Goal: Information Seeking & Learning: Compare options

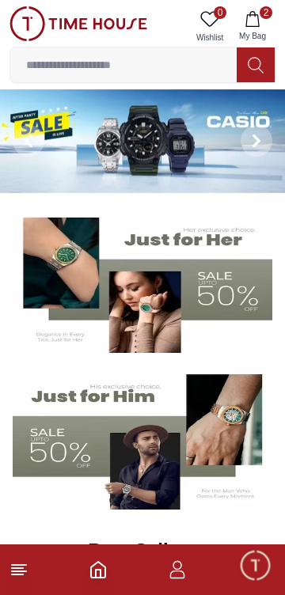
click at [248, 153] on span at bounding box center [256, 141] width 32 height 32
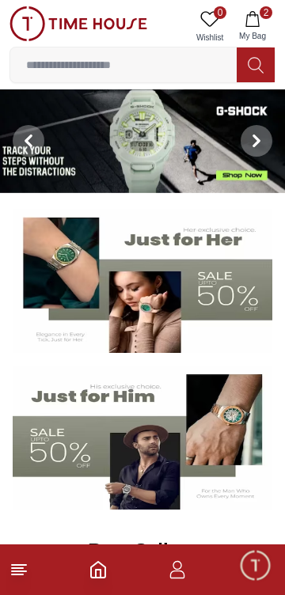
click at [35, 139] on span at bounding box center [29, 141] width 32 height 32
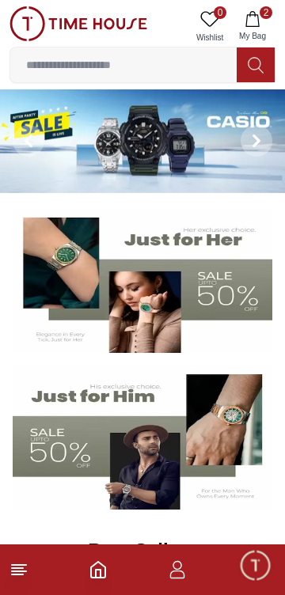
click at [146, 147] on img at bounding box center [142, 141] width 285 height 104
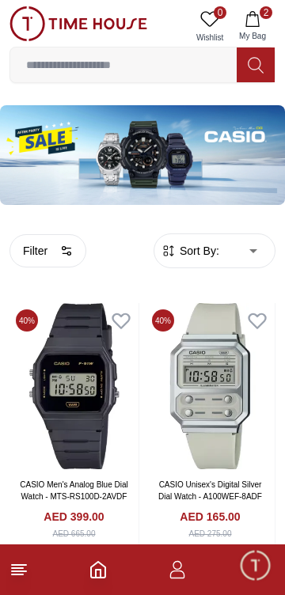
click at [172, 66] on input at bounding box center [123, 65] width 226 height 32
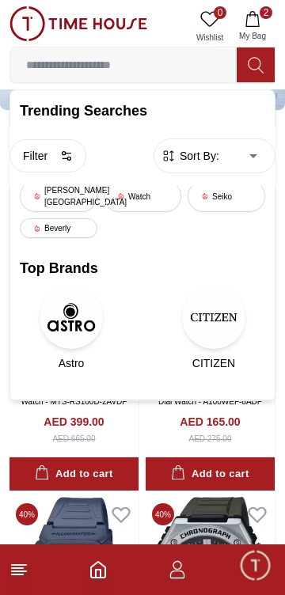
scroll to position [99, 0]
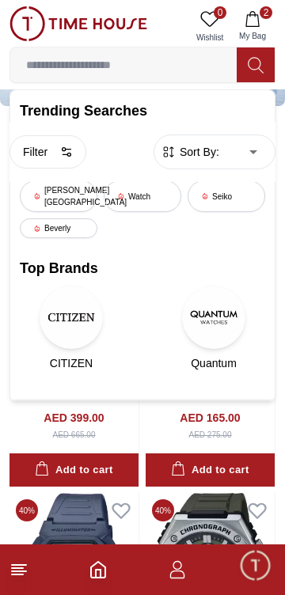
click at [152, 495] on img at bounding box center [210, 576] width 129 height 166
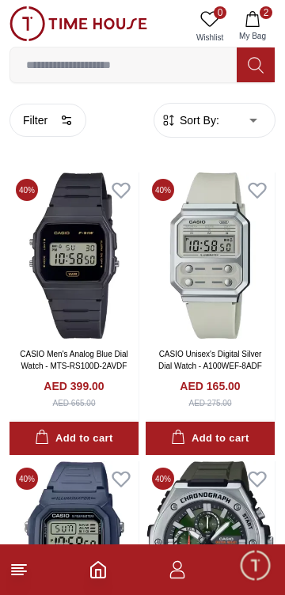
scroll to position [136, 0]
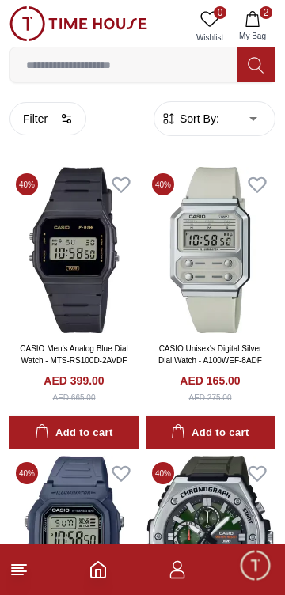
click at [83, 294] on img at bounding box center [73, 250] width 129 height 166
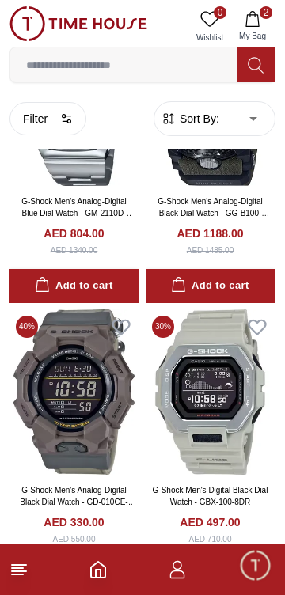
scroll to position [2306, 0]
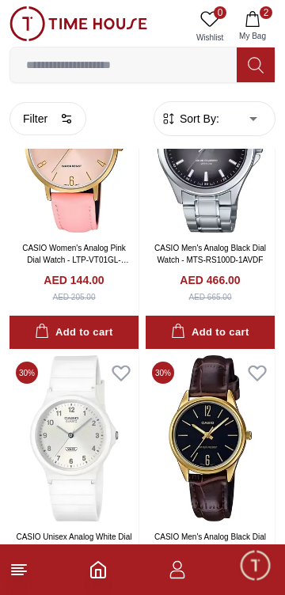
scroll to position [5151, 0]
click at [98, 573] on icon "Home" at bounding box center [98, 569] width 19 height 19
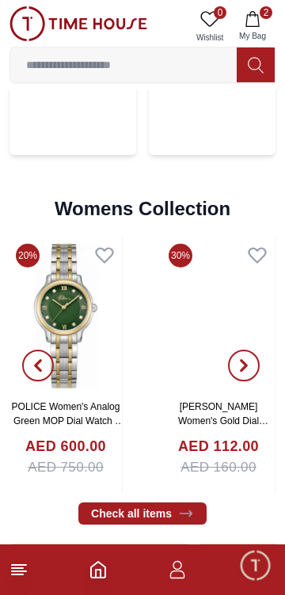
scroll to position [3494, 0]
